Goal: Entertainment & Leisure: Consume media (video, audio)

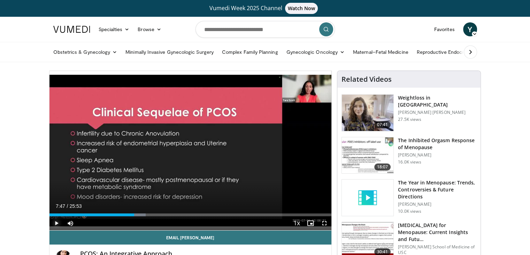
click at [55, 221] on span "Video Player" at bounding box center [57, 223] width 14 height 14
click at [161, 214] on div "Progress Bar" at bounding box center [161, 214] width 1 height 3
click at [58, 222] on span "Video Player" at bounding box center [57, 223] width 14 height 14
click at [324, 222] on span "Video Player" at bounding box center [325, 223] width 14 height 14
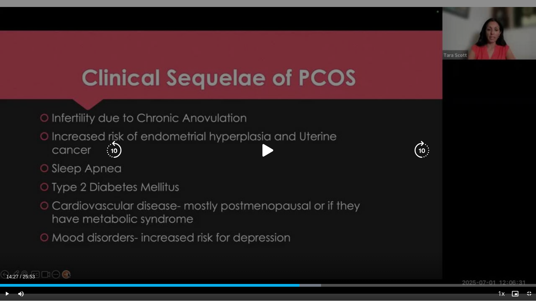
click at [480, 201] on div "10 seconds Tap to unmute" at bounding box center [268, 150] width 536 height 301
click at [383, 219] on div "10 seconds Tap to unmute" at bounding box center [268, 150] width 536 height 301
click at [272, 149] on icon "Video Player" at bounding box center [268, 151] width 20 height 20
click at [314, 184] on div "10 seconds Tap to unmute" at bounding box center [268, 150] width 536 height 301
click at [347, 149] on div "Video Player" at bounding box center [267, 151] width 321 height 14
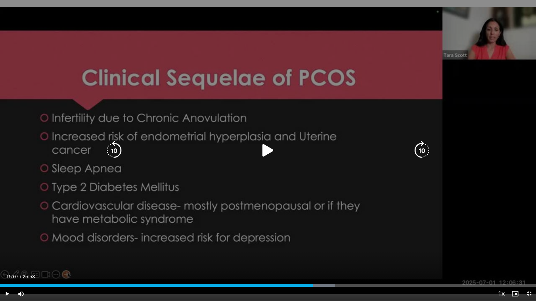
click at [347, 149] on div "Video Player" at bounding box center [267, 151] width 321 height 14
click at [261, 162] on div "10 seconds Tap to unmute" at bounding box center [268, 150] width 536 height 301
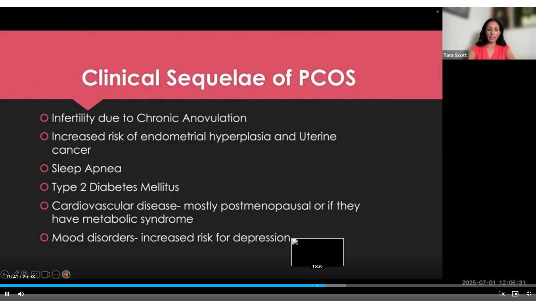
click at [318, 254] on div "Loaded : 64.51% 15:41 15:20" at bounding box center [268, 283] width 536 height 7
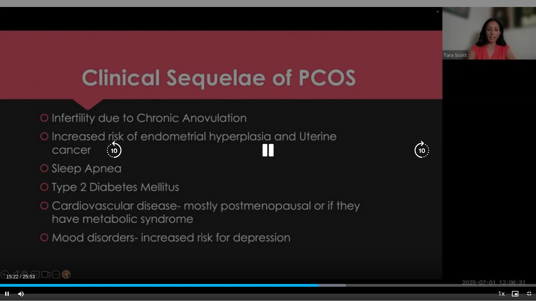
click at [207, 242] on div "10 seconds Tap to unmute" at bounding box center [268, 150] width 536 height 301
click at [241, 240] on div "10 seconds Tap to unmute" at bounding box center [268, 150] width 536 height 301
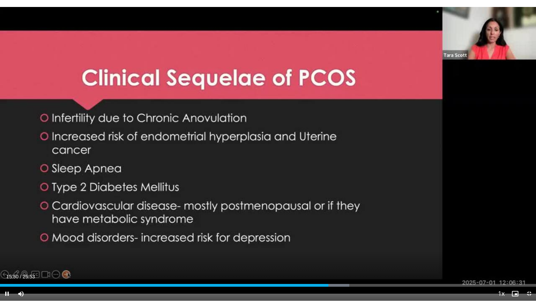
drag, startPoint x: 241, startPoint y: 240, endPoint x: 213, endPoint y: 246, distance: 28.2
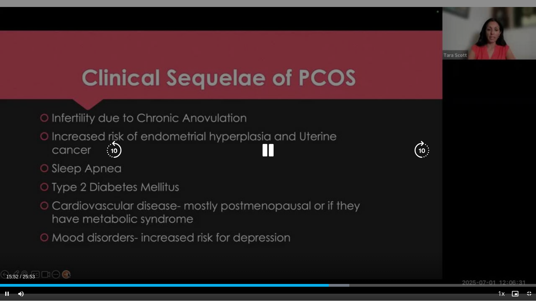
click at [213, 246] on div "10 seconds Tap to unmute" at bounding box center [268, 150] width 536 height 301
click at [192, 254] on div "10 seconds Tap to unmute" at bounding box center [268, 150] width 536 height 301
click at [259, 197] on div "10 seconds Tap to unmute" at bounding box center [268, 150] width 536 height 301
click at [259, 169] on div "10 seconds Tap to unmute" at bounding box center [268, 150] width 536 height 301
click at [221, 241] on div "10 seconds Tap to unmute" at bounding box center [268, 150] width 536 height 301
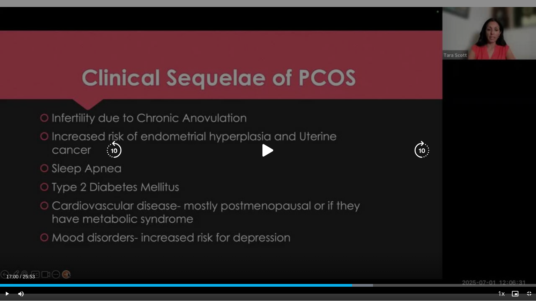
click at [221, 241] on div "10 seconds Tap to unmute" at bounding box center [268, 150] width 536 height 301
click at [344, 220] on div "10 seconds Tap to unmute" at bounding box center [268, 150] width 536 height 301
click at [332, 223] on div "10 seconds Tap to unmute" at bounding box center [268, 150] width 536 height 301
click at [331, 224] on div "10 seconds Tap to unmute" at bounding box center [268, 150] width 536 height 301
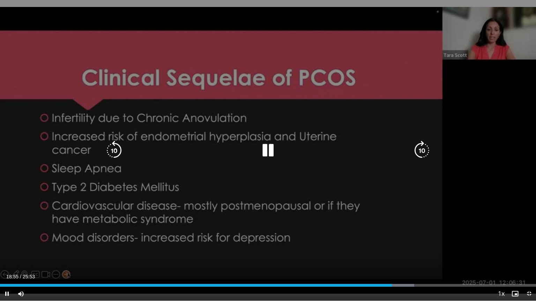
click at [310, 227] on div "10 seconds Tap to unmute" at bounding box center [268, 150] width 536 height 301
click at [273, 159] on icon "Video Player" at bounding box center [268, 151] width 20 height 20
click at [273, 159] on div "10 seconds Tap to unmute" at bounding box center [268, 150] width 536 height 301
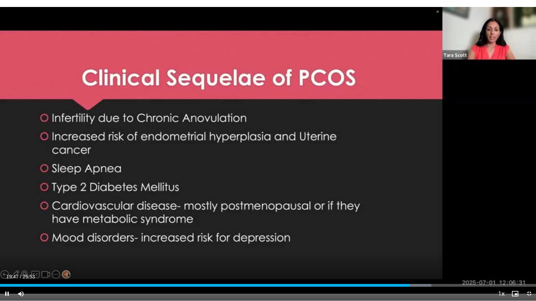
click at [273, 159] on div "10 seconds Tap to unmute" at bounding box center [268, 150] width 536 height 301
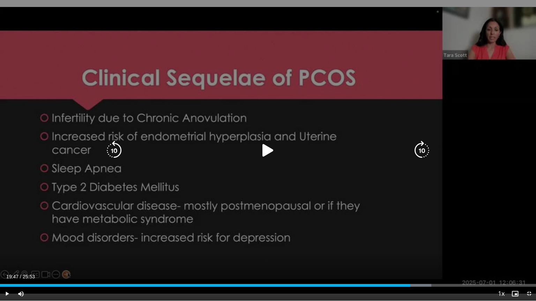
click at [267, 151] on icon "Video Player" at bounding box center [268, 151] width 20 height 20
click at [263, 147] on icon "Video Player" at bounding box center [268, 151] width 20 height 20
click at [267, 152] on icon "Video Player" at bounding box center [268, 151] width 20 height 20
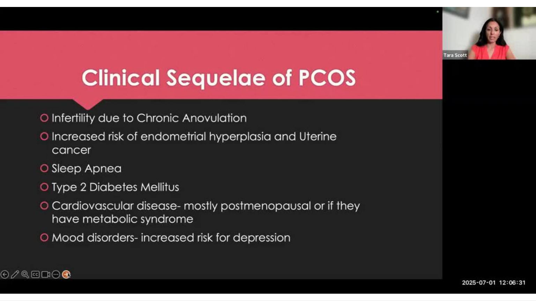
click at [267, 152] on div "10 seconds Tap to unmute" at bounding box center [268, 150] width 536 height 301
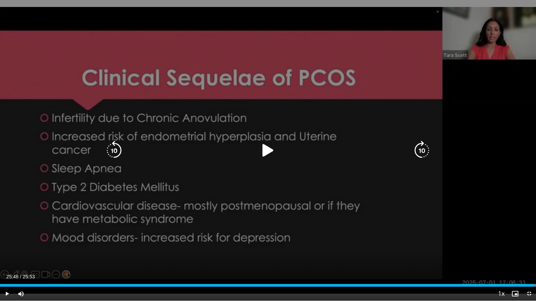
click at [363, 105] on div "10 seconds Tap to unmute" at bounding box center [268, 150] width 536 height 301
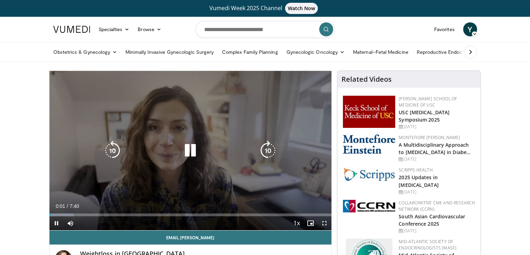
click at [234, 162] on div "10 seconds Tap to unmute" at bounding box center [191, 150] width 282 height 159
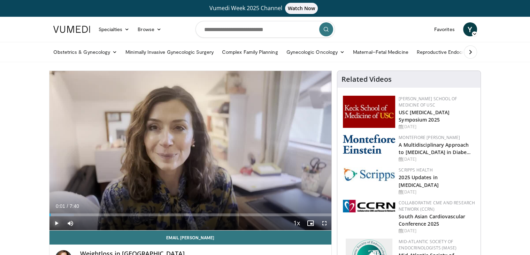
click at [54, 223] on span "Video Player" at bounding box center [57, 223] width 14 height 14
click at [326, 221] on span "Video Player" at bounding box center [325, 223] width 14 height 14
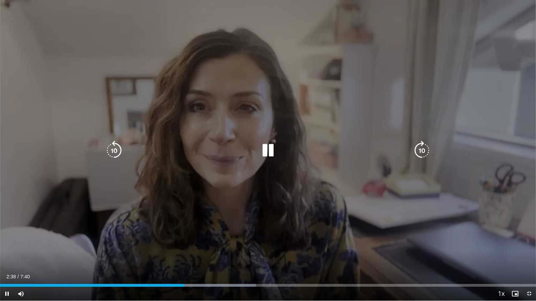
click at [272, 159] on icon "Video Player" at bounding box center [268, 151] width 20 height 20
click at [264, 153] on icon "Video Player" at bounding box center [268, 151] width 20 height 20
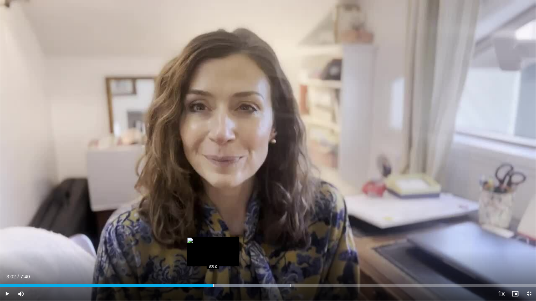
click at [213, 254] on div "Loaded : 54.20% 3:04 3:02" at bounding box center [268, 283] width 536 height 7
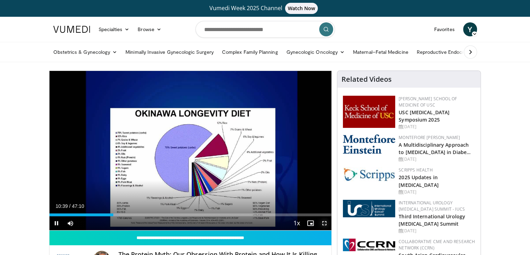
click at [325, 222] on span "Video Player" at bounding box center [325, 223] width 14 height 14
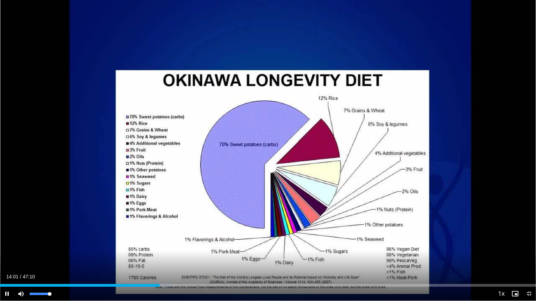
click at [56, 254] on div "Mute 100%" at bounding box center [38, 294] width 49 height 14
click at [59, 254] on div "Mute 100%" at bounding box center [38, 294] width 49 height 14
click at [529, 254] on video-js "**********" at bounding box center [268, 150] width 536 height 301
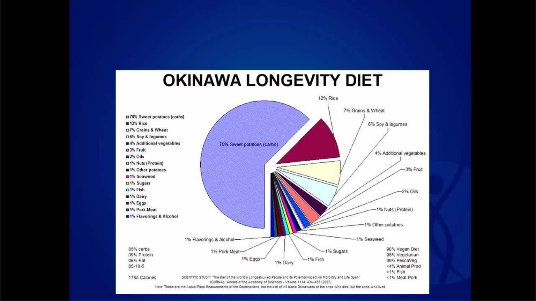
click at [529, 254] on video-js "**********" at bounding box center [268, 150] width 536 height 301
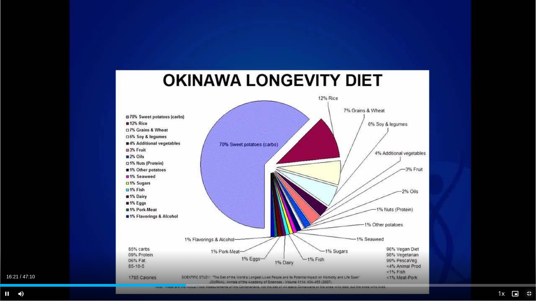
click at [528, 254] on span "Video Player" at bounding box center [529, 294] width 14 height 14
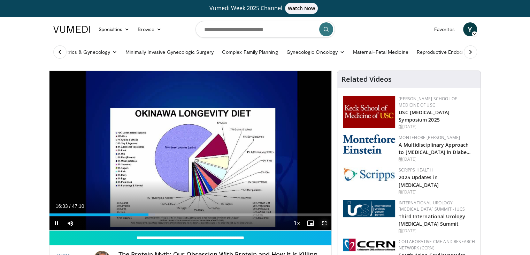
click at [324, 224] on span "Video Player" at bounding box center [325, 223] width 14 height 14
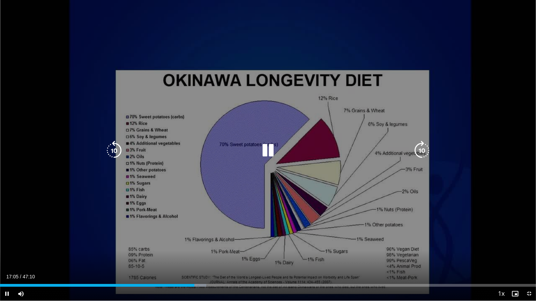
click at [269, 159] on icon "Video Player" at bounding box center [268, 151] width 20 height 20
click at [264, 147] on icon "Video Player" at bounding box center [268, 151] width 20 height 20
click at [272, 149] on icon "Video Player" at bounding box center [268, 151] width 20 height 20
click at [266, 155] on icon "Video Player" at bounding box center [268, 151] width 20 height 20
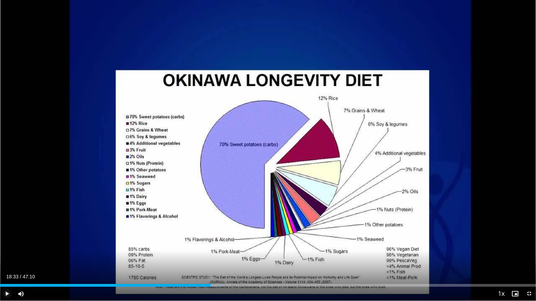
click at [8, 254] on span "Video Player" at bounding box center [7, 294] width 14 height 14
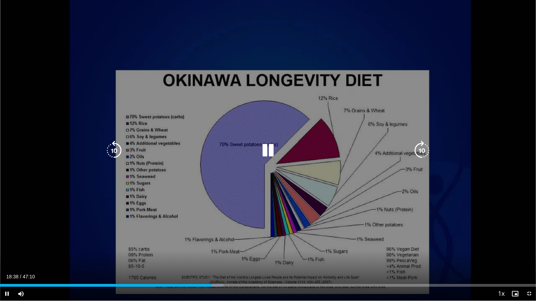
click at [254, 250] on div "10 seconds Tap to unmute" at bounding box center [268, 150] width 536 height 301
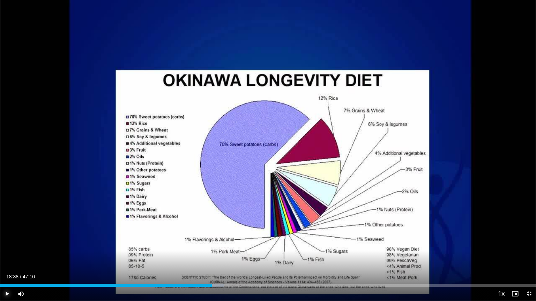
click at [8, 254] on span "Video Player" at bounding box center [7, 294] width 14 height 14
click at [9, 254] on span "Video Player" at bounding box center [7, 294] width 14 height 14
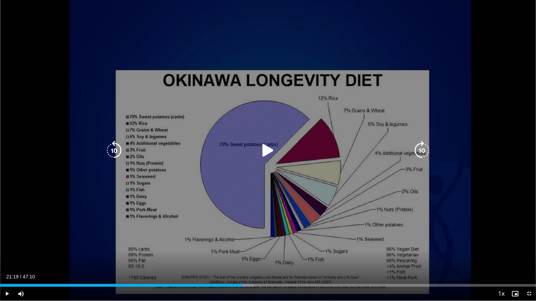
click at [266, 153] on icon "Video Player" at bounding box center [268, 151] width 20 height 20
click at [271, 150] on icon "Video Player" at bounding box center [268, 151] width 20 height 20
click at [268, 150] on icon "Video Player" at bounding box center [268, 151] width 20 height 20
click at [276, 154] on icon "Video Player" at bounding box center [268, 151] width 20 height 20
click at [265, 151] on icon "Video Player" at bounding box center [268, 151] width 20 height 20
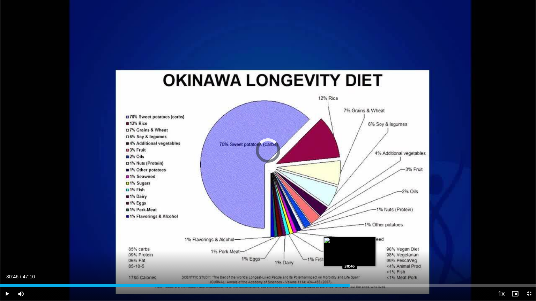
click at [349, 254] on div "Progress Bar" at bounding box center [349, 285] width 1 height 3
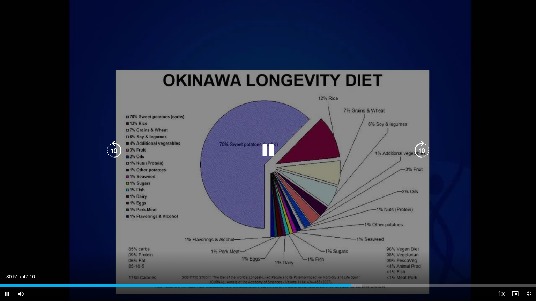
click at [300, 209] on div "10 seconds Tap to unmute" at bounding box center [268, 150] width 536 height 301
click at [264, 149] on icon "Video Player" at bounding box center [268, 151] width 20 height 20
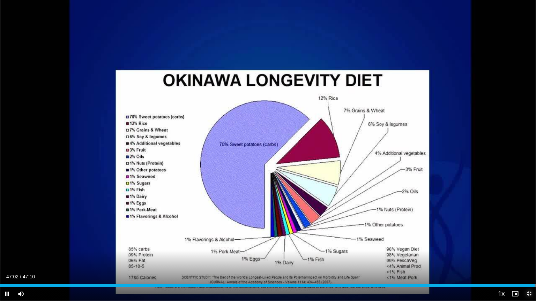
click at [530, 254] on span "Video Player" at bounding box center [529, 294] width 14 height 14
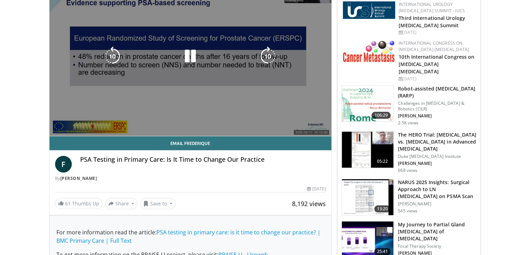
scroll to position [96, 0]
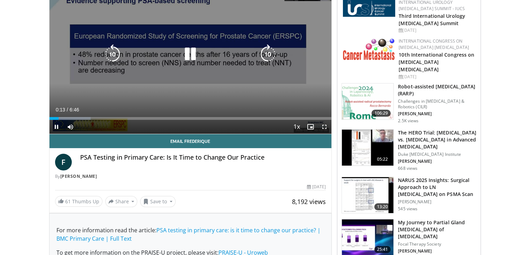
click at [191, 52] on icon "Video Player" at bounding box center [191, 54] width 20 height 20
